Goal: Transaction & Acquisition: Purchase product/service

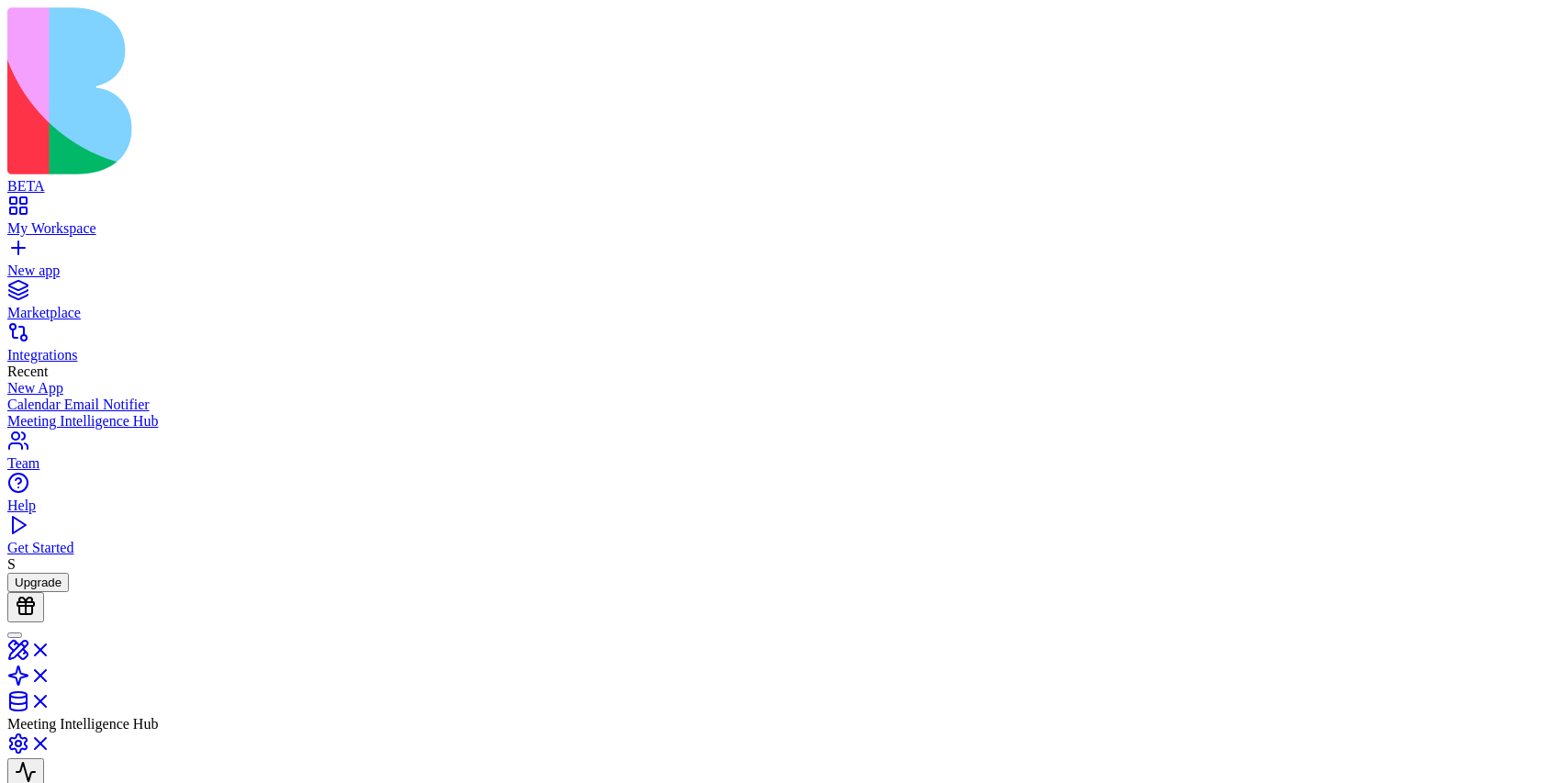
click at [93, 221] on div "My Workspace" at bounding box center [784, 229] width 1553 height 17
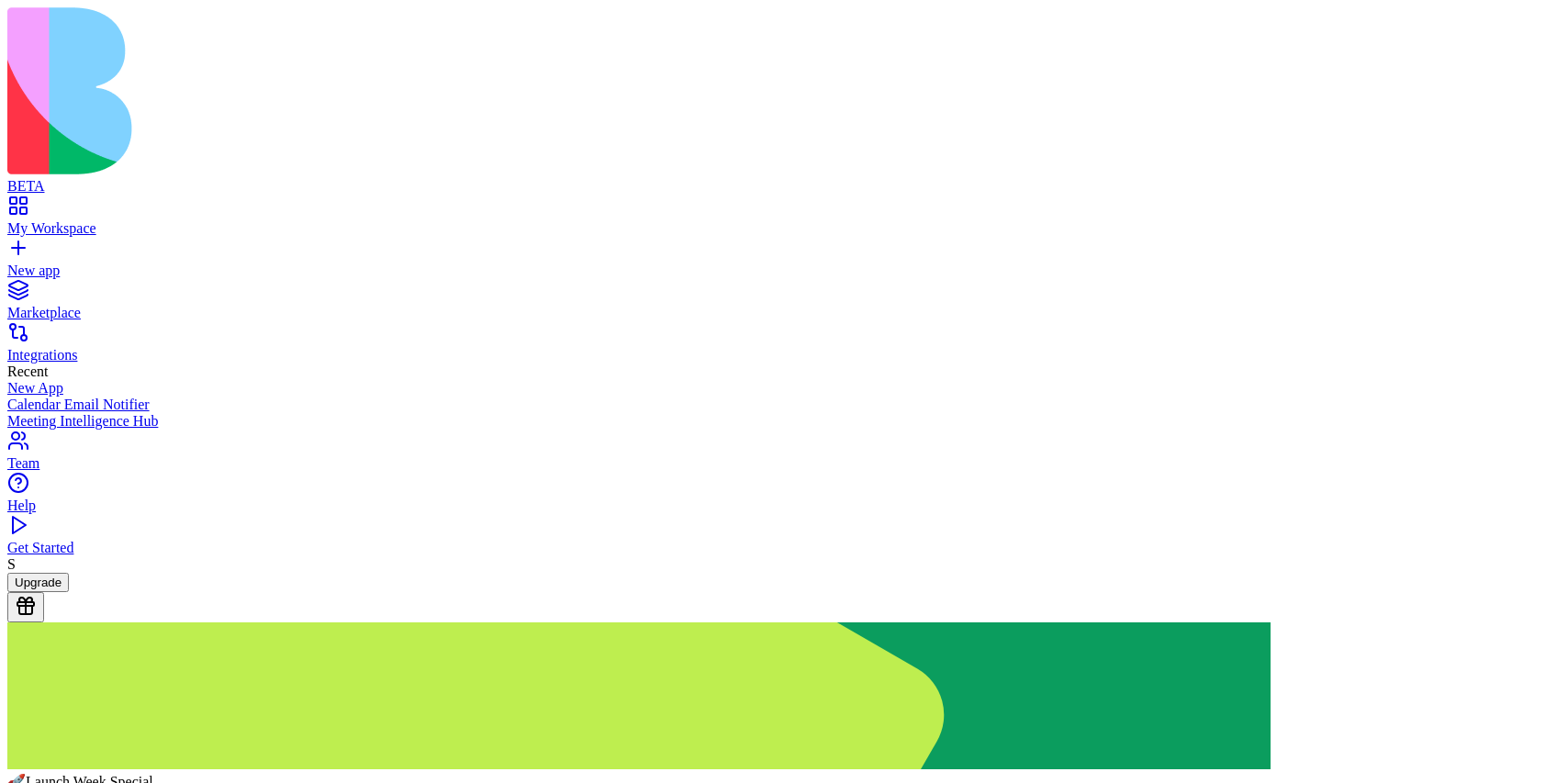
click at [85, 221] on div "My Workspace" at bounding box center [784, 229] width 1553 height 17
click at [959, 623] on img at bounding box center [639, 696] width 1263 height 147
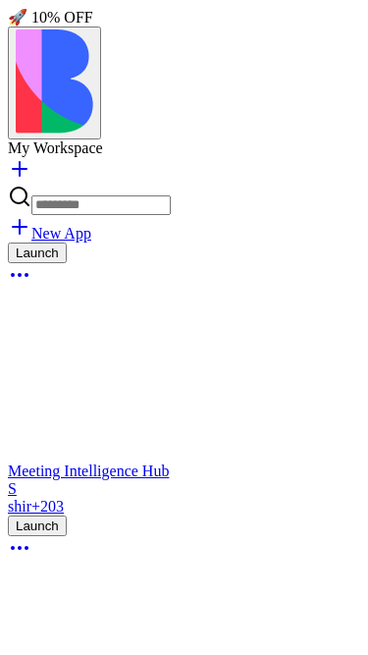
click at [93, 26] on span "🚀 10% OFF" at bounding box center [50, 17] width 85 height 17
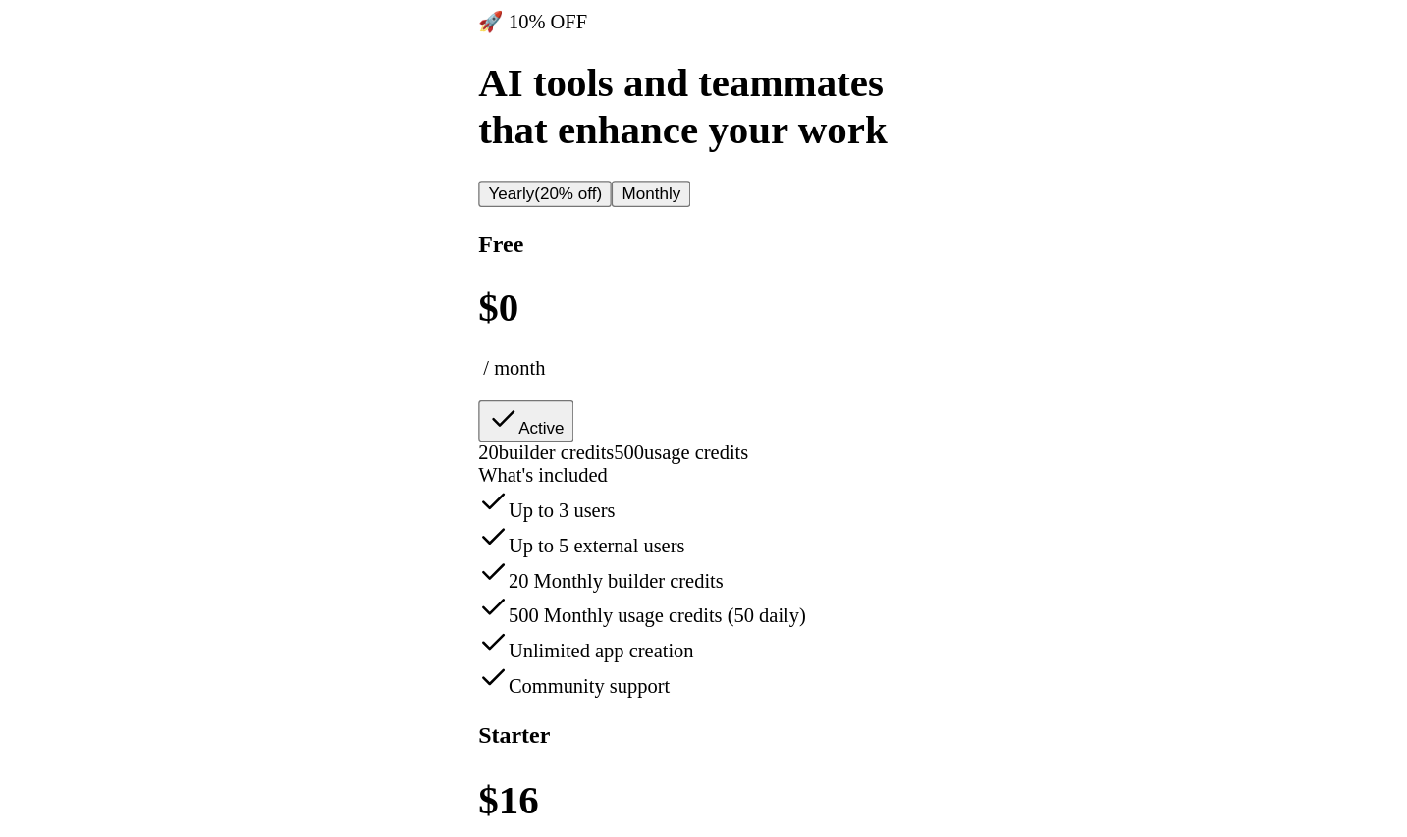
scroll to position [1245, 0]
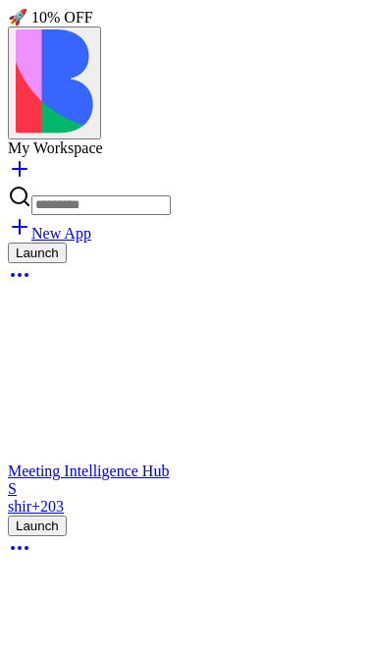
click at [31, 167] on link at bounding box center [20, 175] width 24 height 17
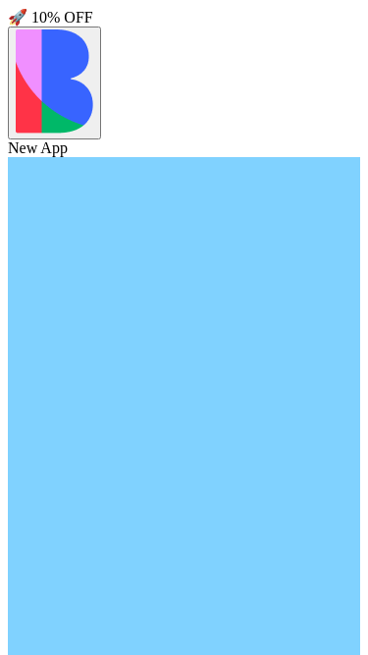
click at [93, 26] on span "🚀 10% OFF" at bounding box center [50, 17] width 85 height 17
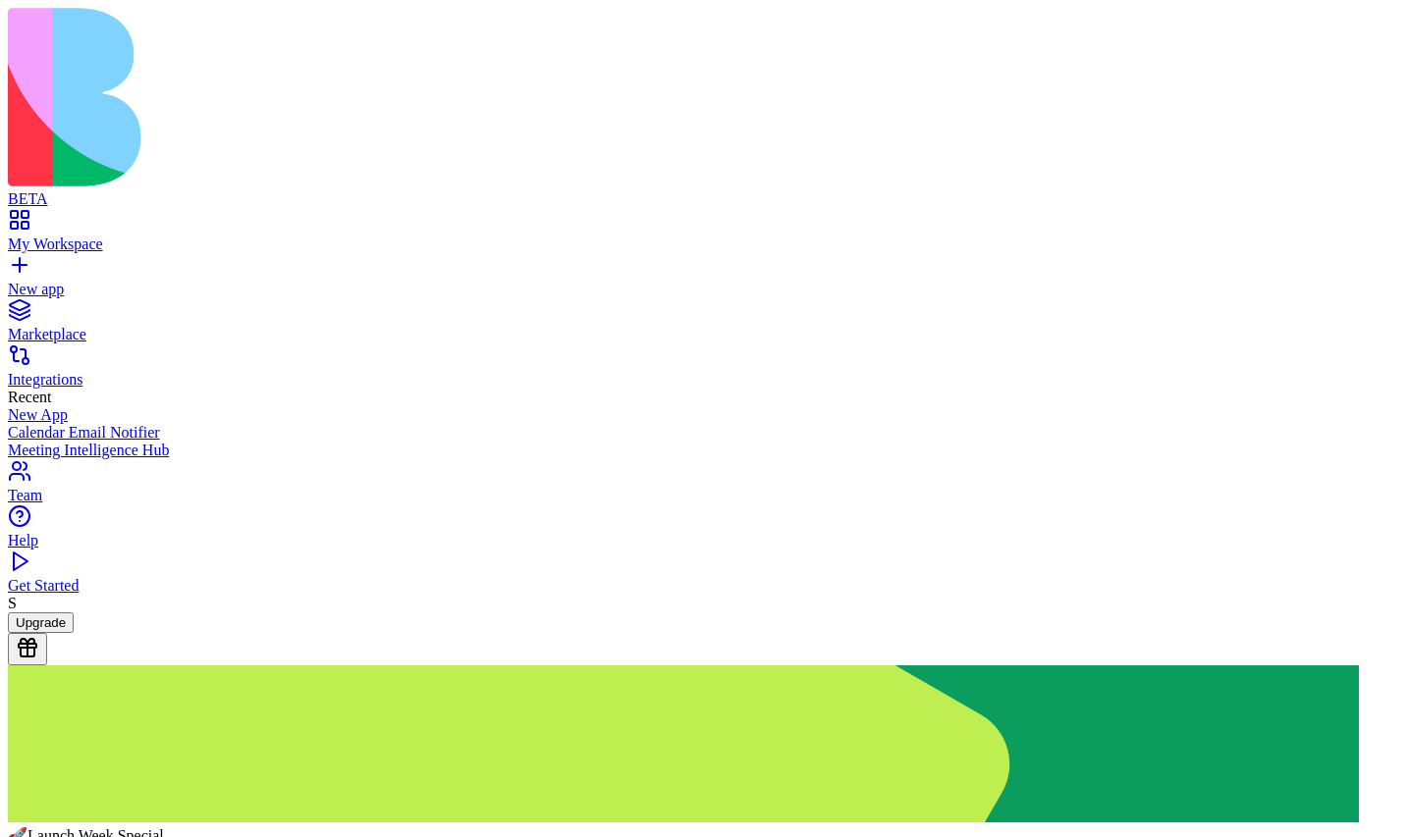
click at [91, 236] on div "My Workspace" at bounding box center [703, 245] width 1391 height 18
click at [74, 633] on button "Upgrade" at bounding box center [41, 623] width 66 height 21
click at [846, 666] on img at bounding box center [683, 744] width 1351 height 157
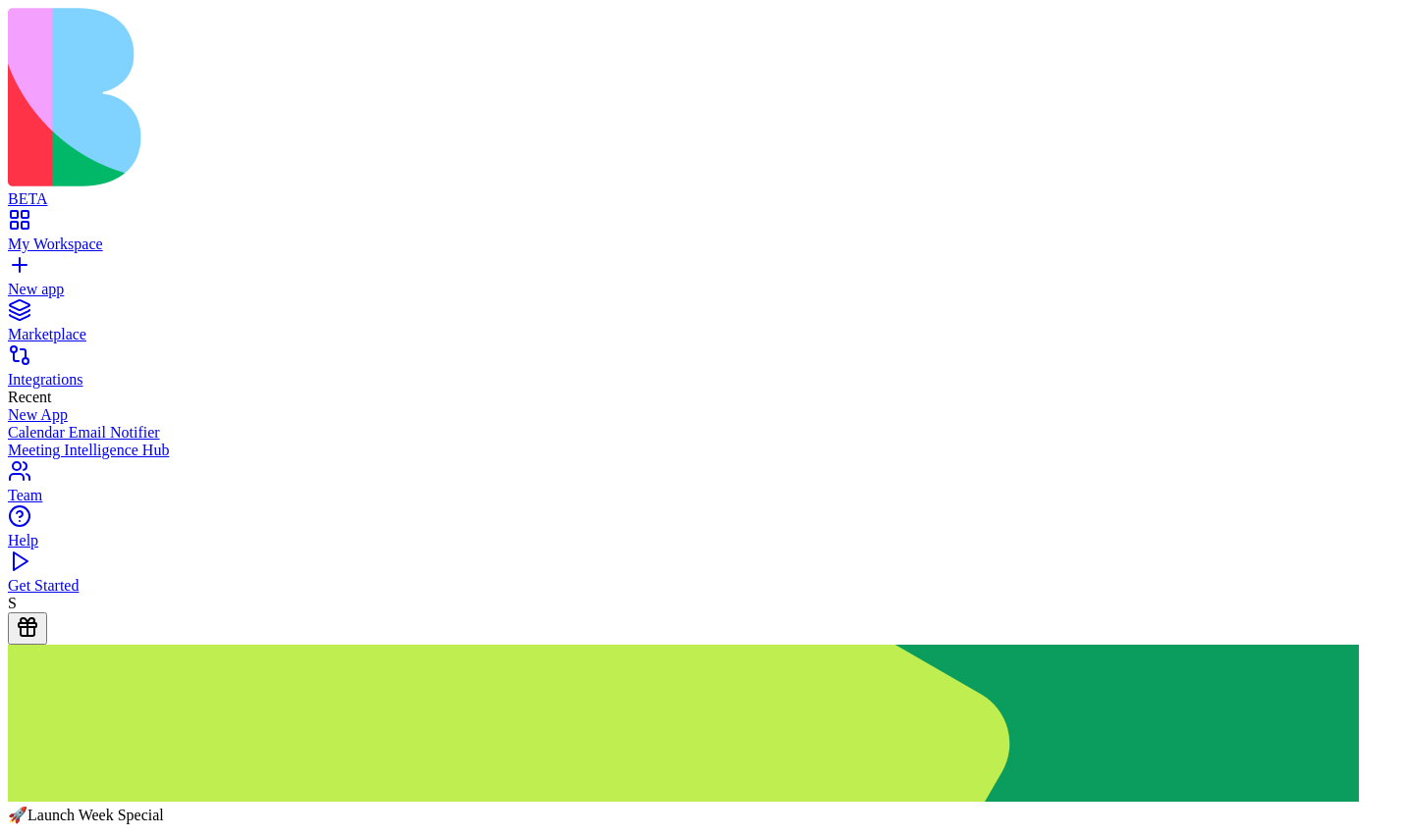
click at [105, 281] on div "New app" at bounding box center [703, 290] width 1391 height 18
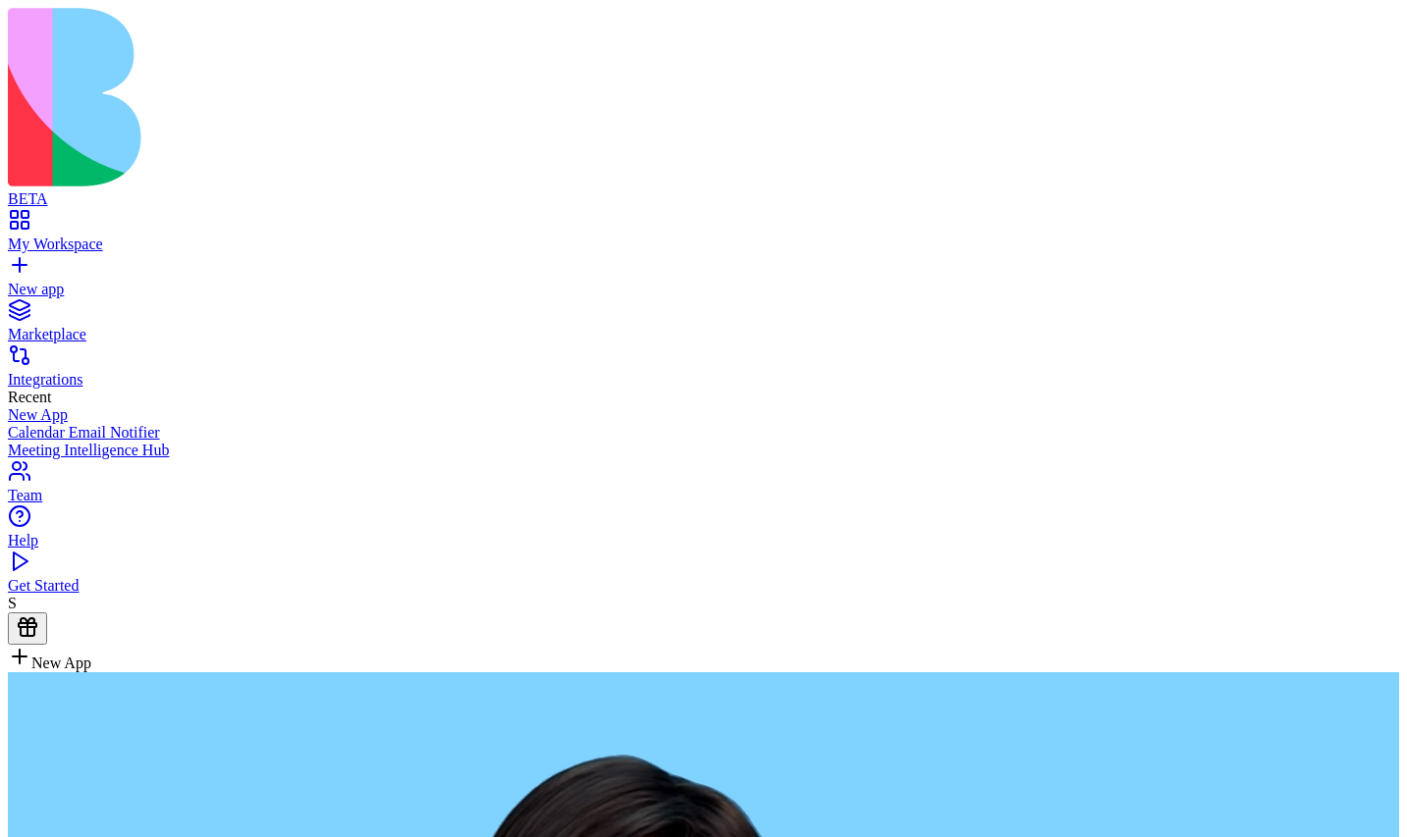
click at [78, 371] on div "Integrations" at bounding box center [703, 380] width 1391 height 18
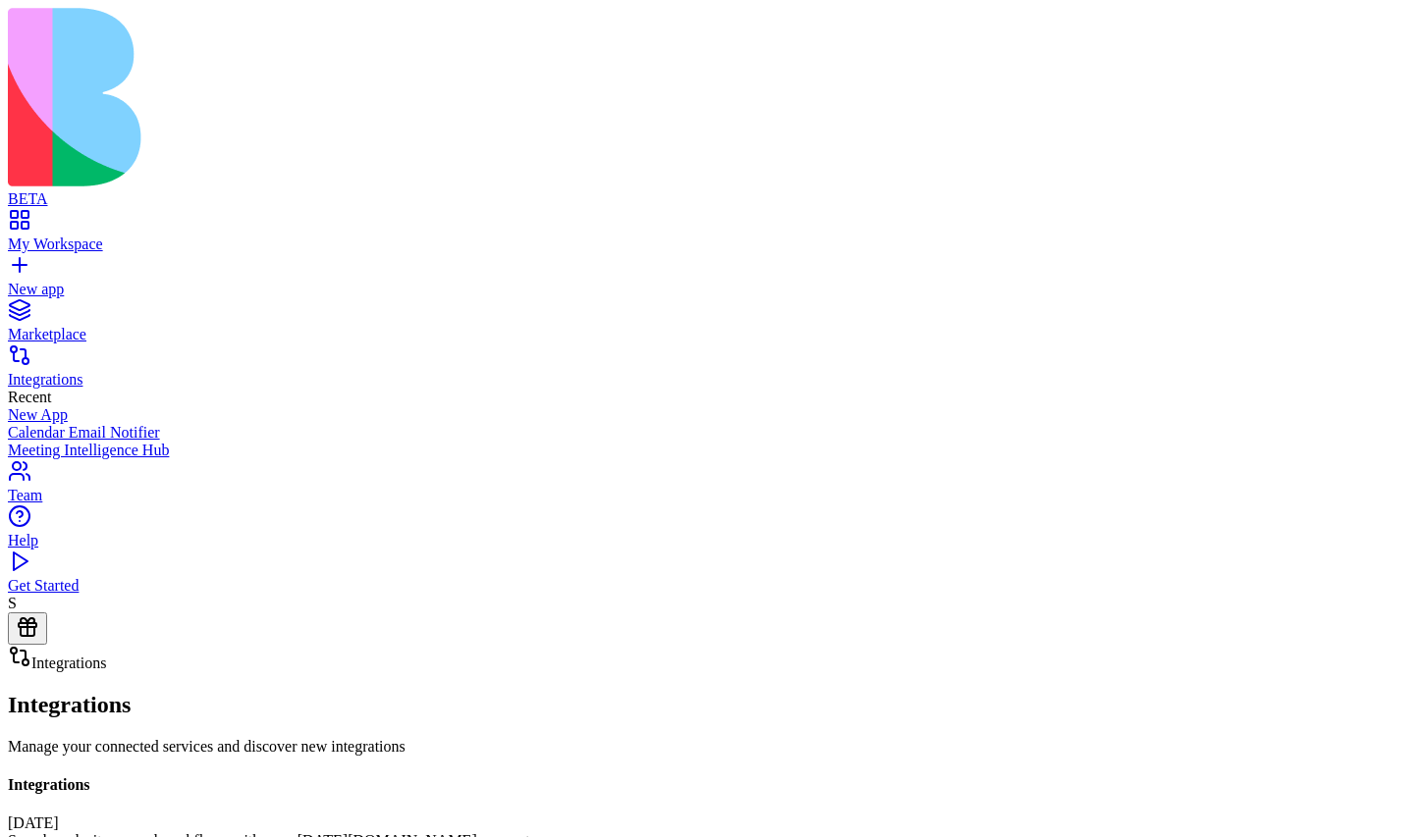
click at [86, 281] on div "New app" at bounding box center [703, 290] width 1391 height 18
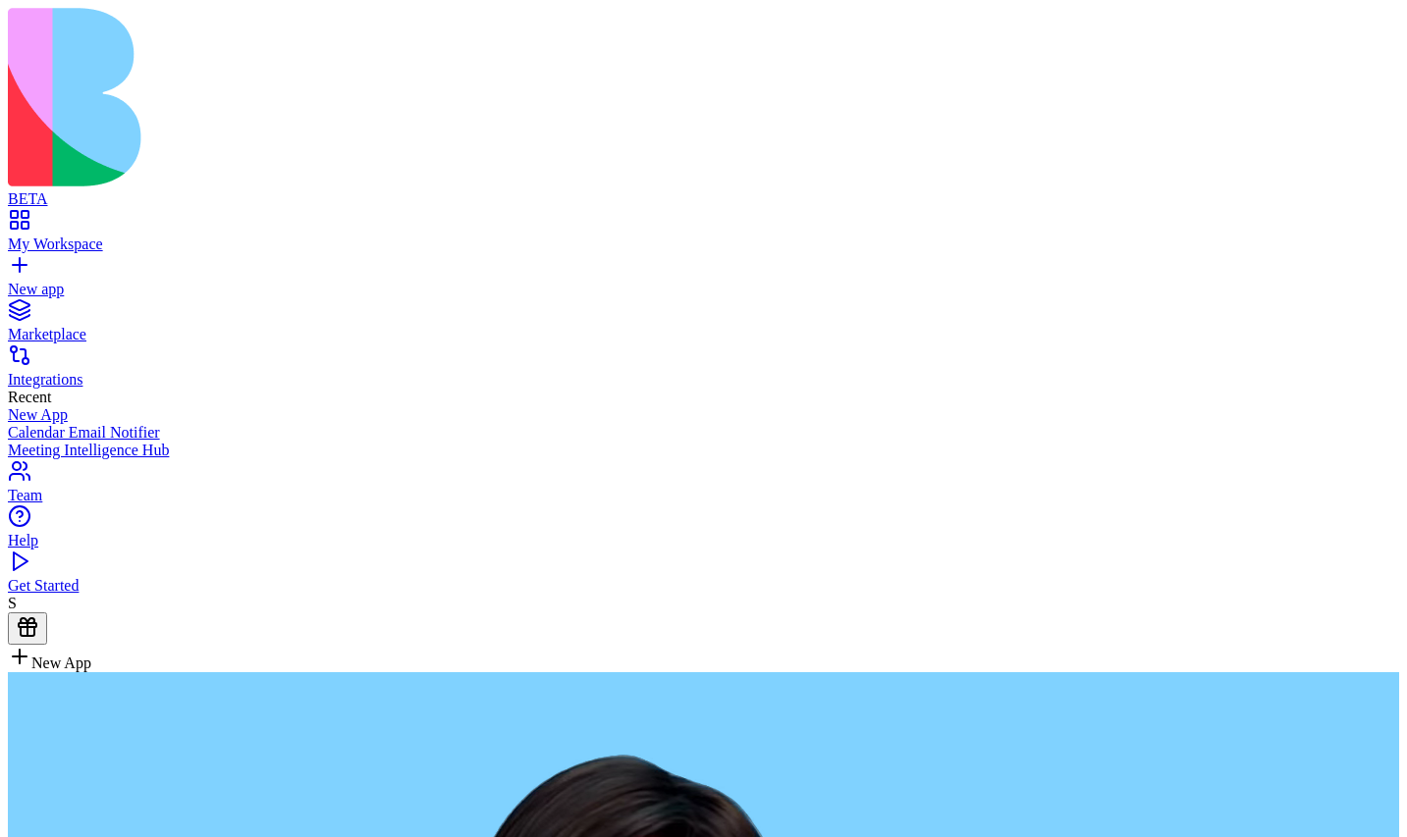
click at [90, 218] on link "My Workspace" at bounding box center [703, 235] width 1391 height 35
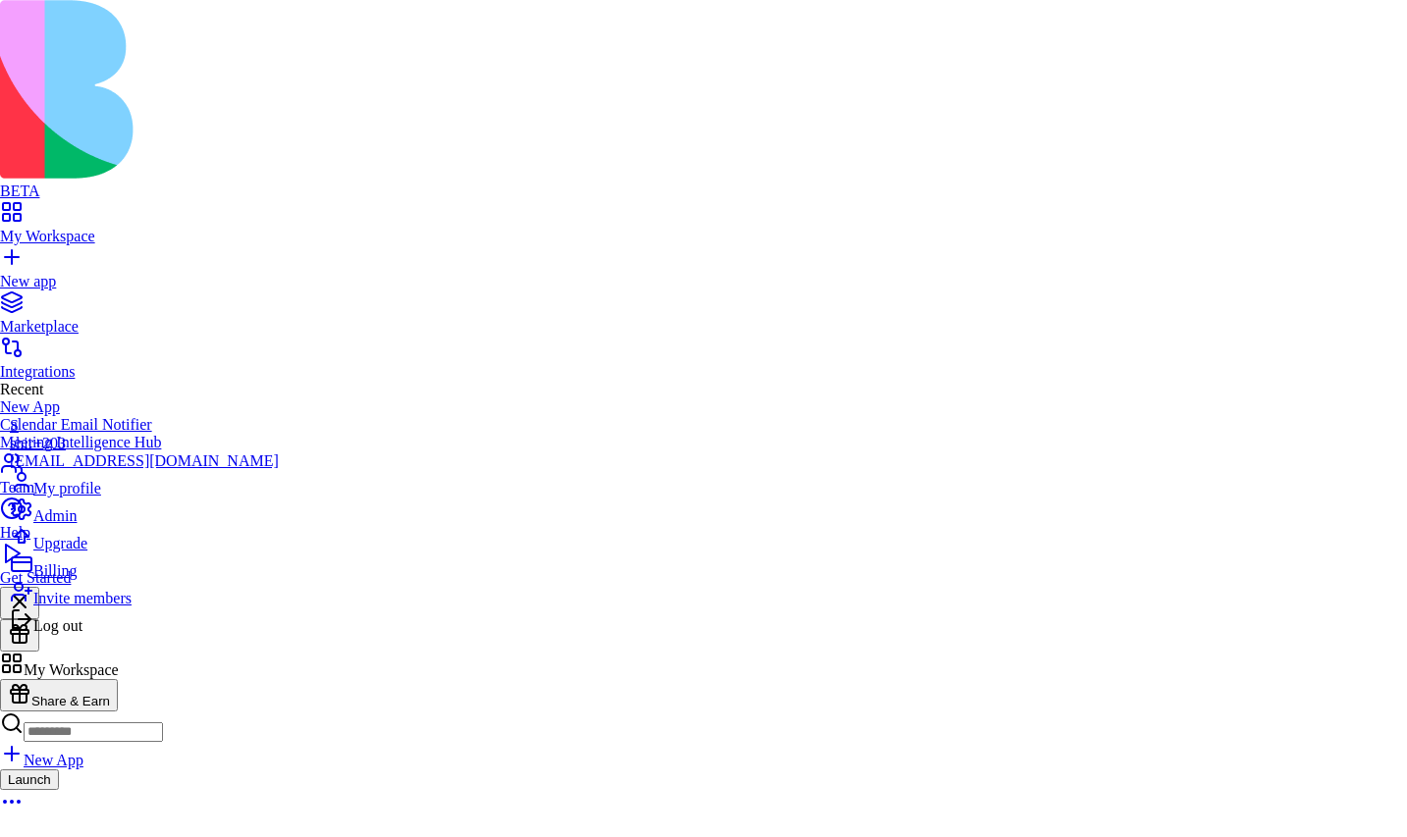
click at [79, 634] on span "Log out" at bounding box center [57, 625] width 49 height 17
